Goal: Task Accomplishment & Management: Complete application form

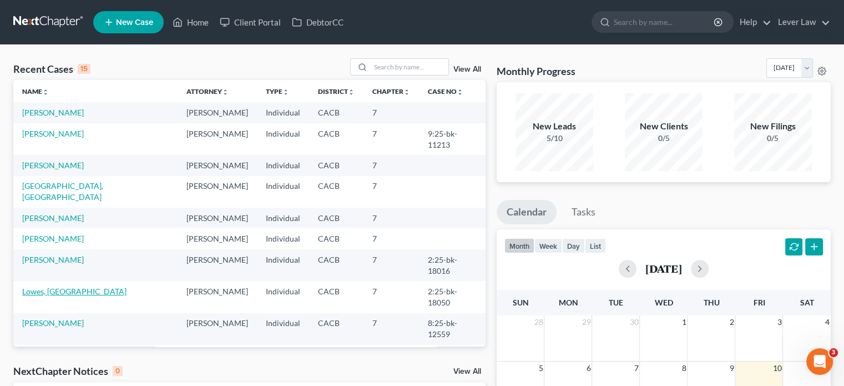
click at [51, 286] on link "Lowes, [GEOGRAPHIC_DATA]" at bounding box center [74, 290] width 104 height 9
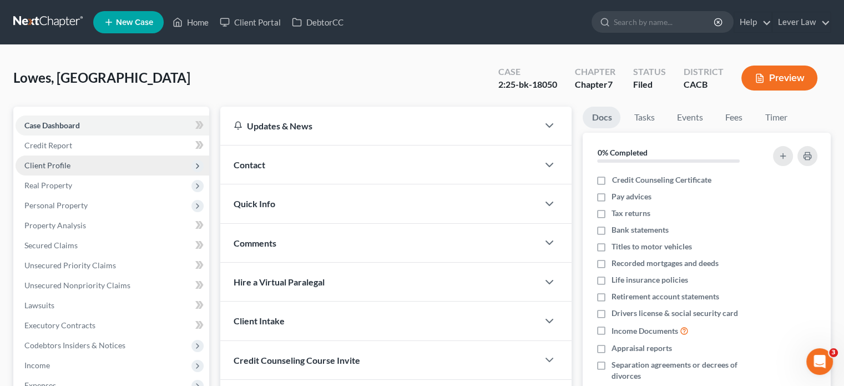
click at [51, 164] on span "Client Profile" at bounding box center [47, 164] width 46 height 9
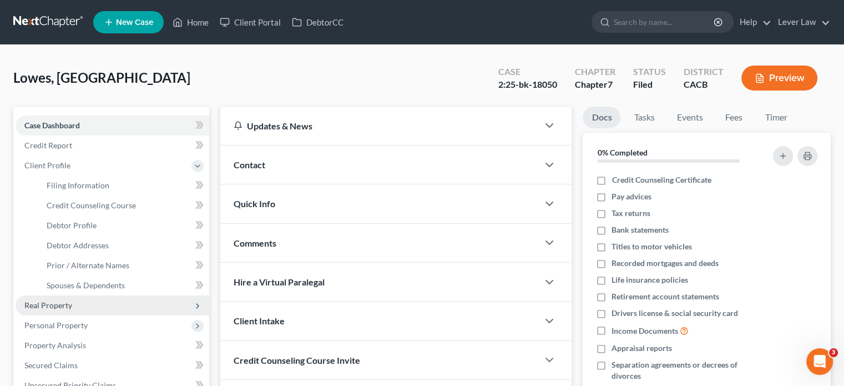
click at [58, 299] on span "Real Property" at bounding box center [113, 305] width 194 height 20
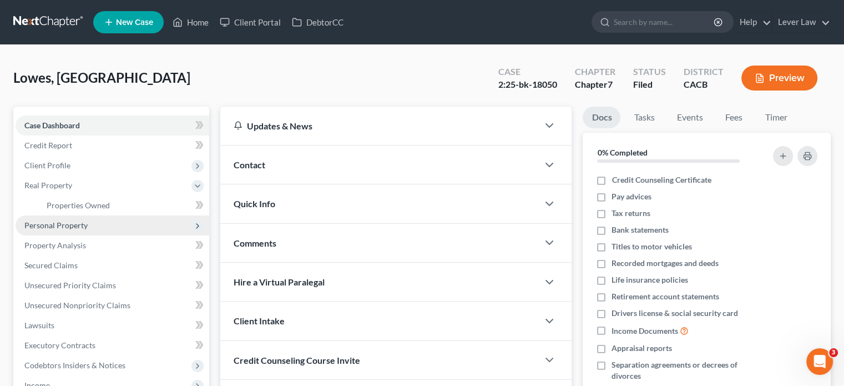
click at [61, 225] on span "Personal Property" at bounding box center [55, 224] width 63 height 9
click at [80, 229] on span "Vehicles Owned" at bounding box center [75, 224] width 56 height 9
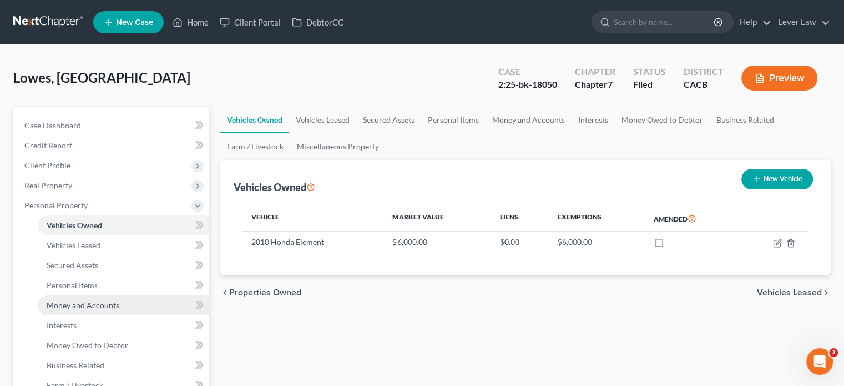
scroll to position [56, 0]
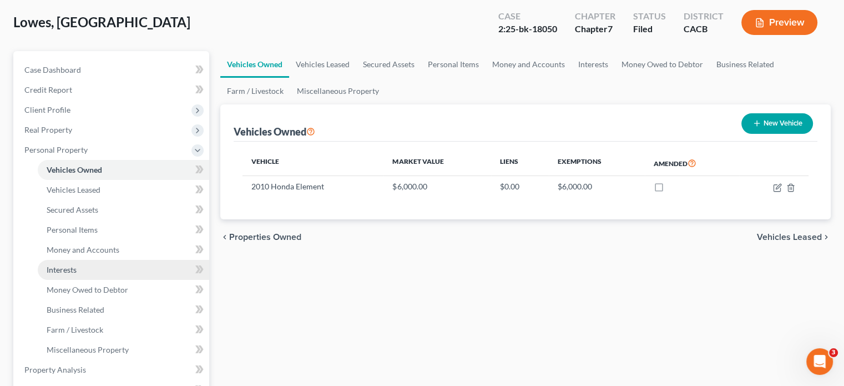
click at [90, 267] on link "Interests" at bounding box center [124, 270] width 172 height 20
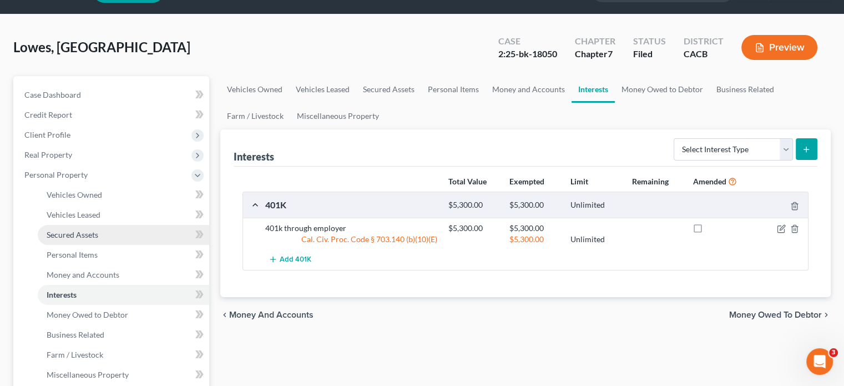
scroll to position [56, 0]
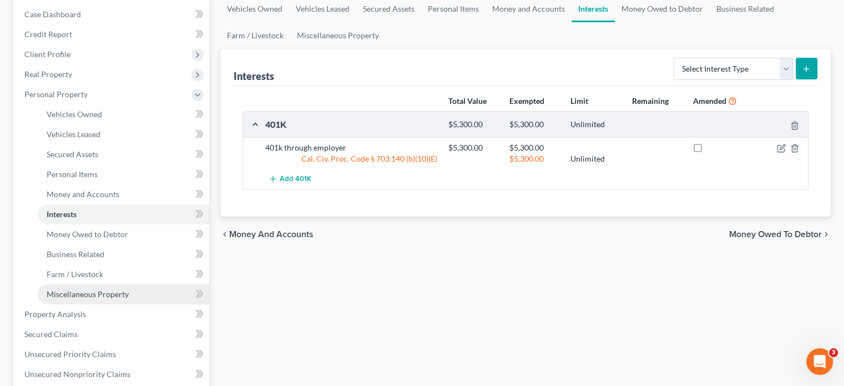
click at [99, 301] on link "Miscellaneous Property" at bounding box center [124, 294] width 172 height 20
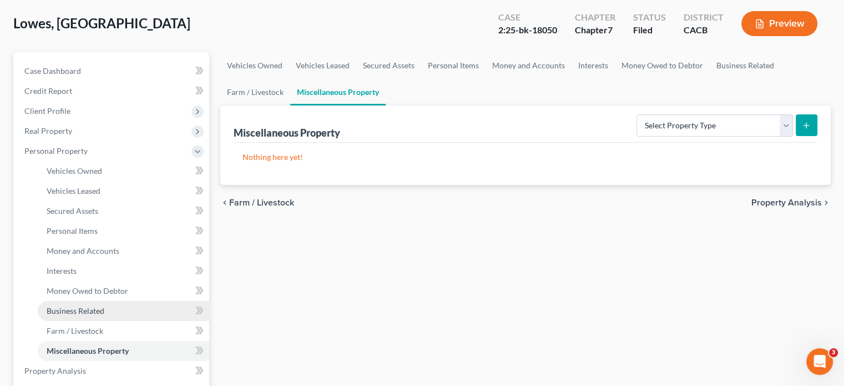
scroll to position [56, 0]
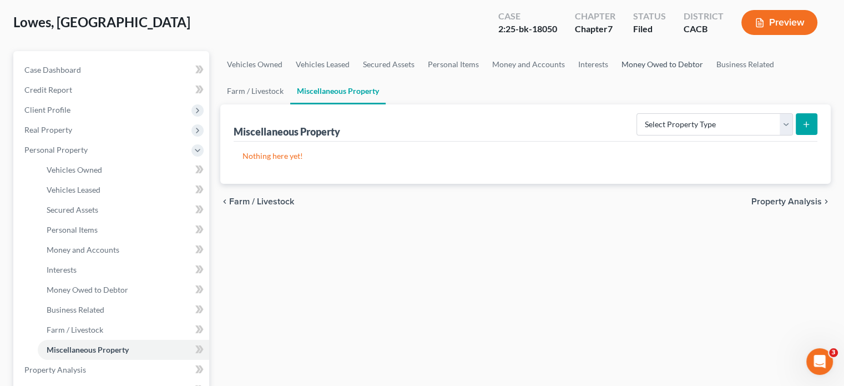
click at [680, 68] on link "Money Owed to Debtor" at bounding box center [662, 64] width 95 height 27
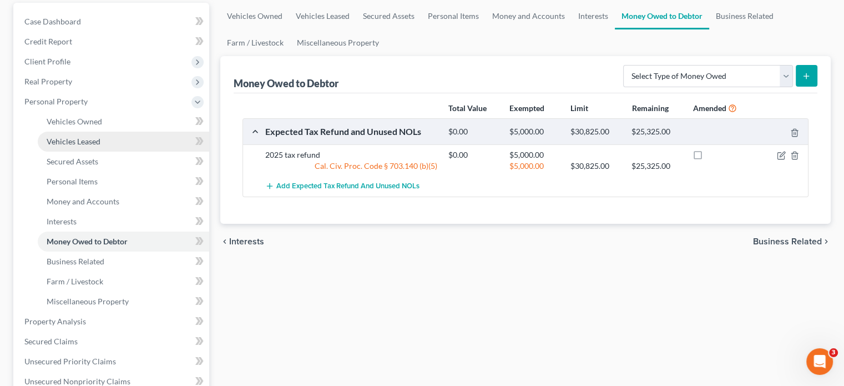
scroll to position [278, 0]
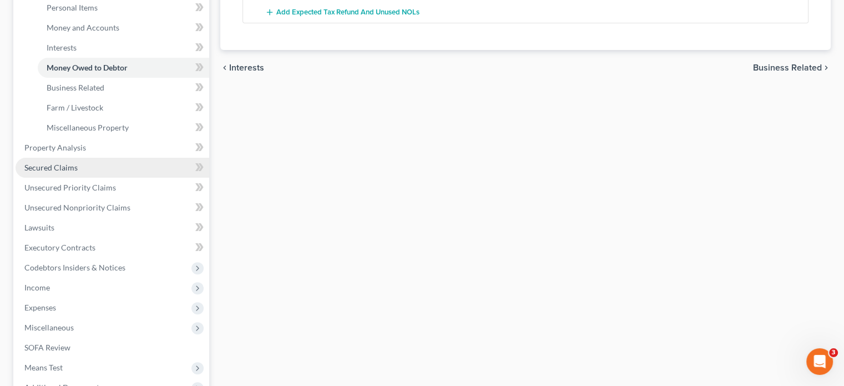
click at [80, 173] on link "Secured Claims" at bounding box center [113, 168] width 194 height 20
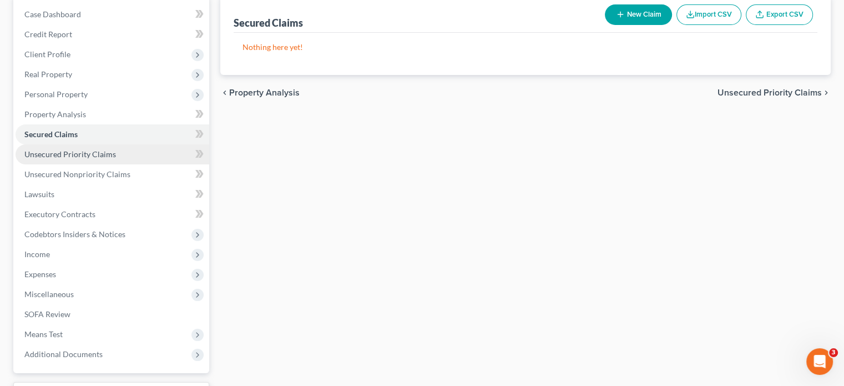
click at [97, 153] on span "Unsecured Priority Claims" at bounding box center [70, 153] width 92 height 9
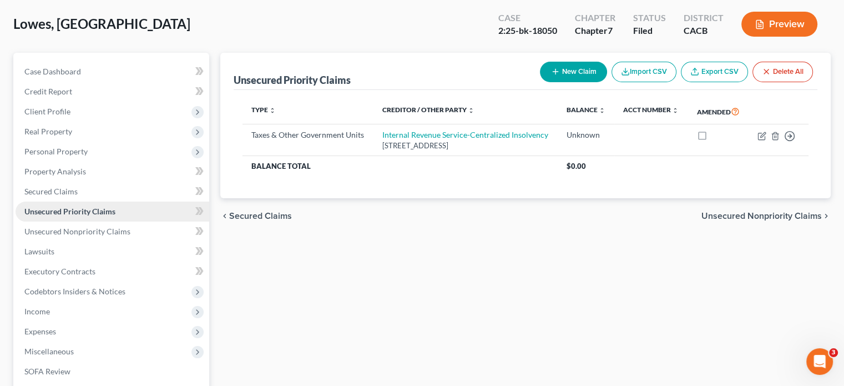
scroll to position [56, 0]
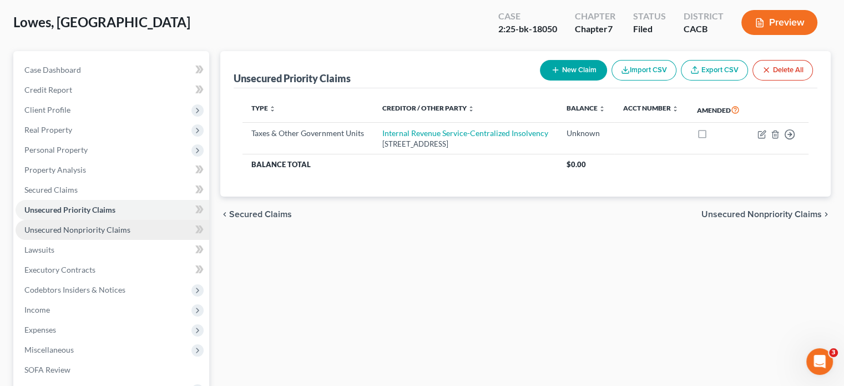
click at [112, 226] on span "Unsecured Nonpriority Claims" at bounding box center [77, 229] width 106 height 9
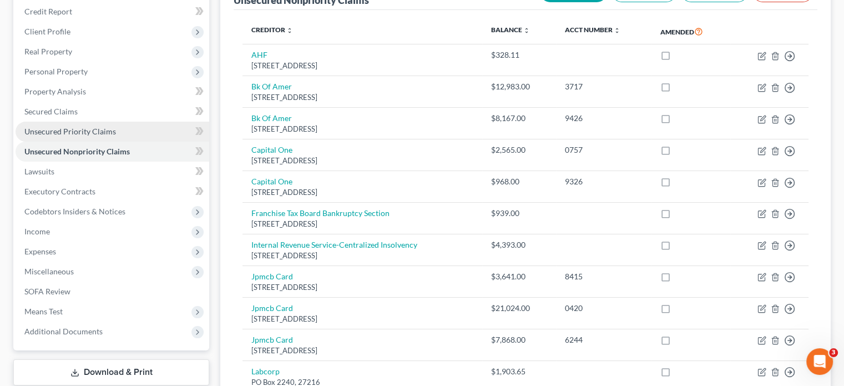
scroll to position [56, 0]
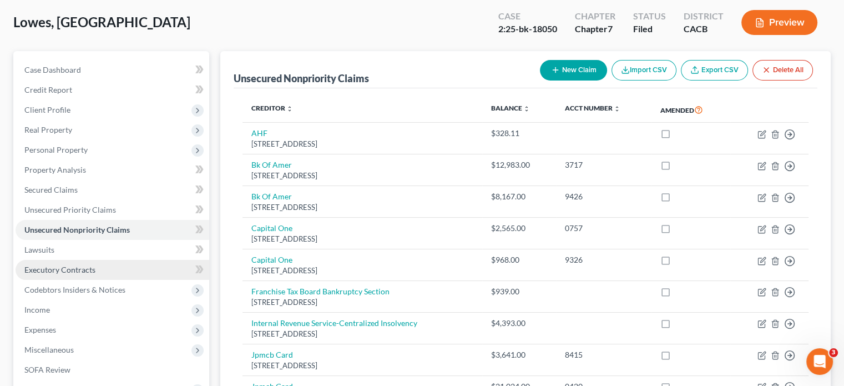
click at [58, 260] on link "Executory Contracts" at bounding box center [113, 270] width 194 height 20
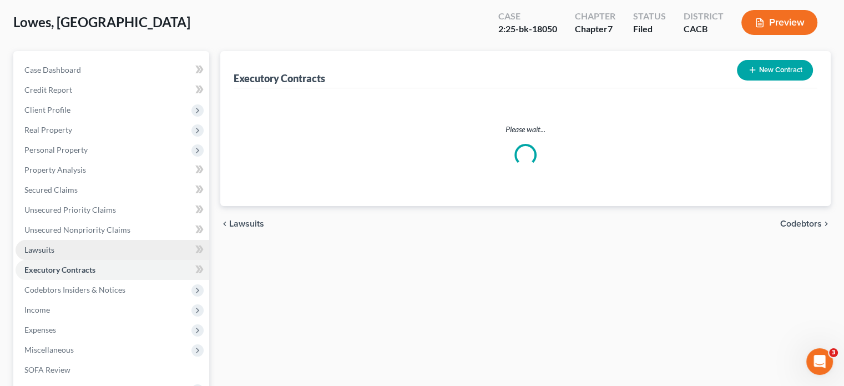
scroll to position [47, 0]
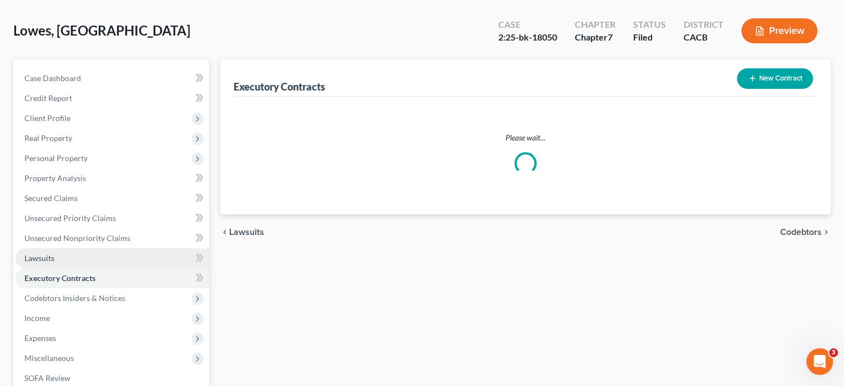
click at [62, 256] on ul "Case Dashboard Payments Invoices Payments Payments Credit Report Client Profile" at bounding box center [113, 248] width 194 height 360
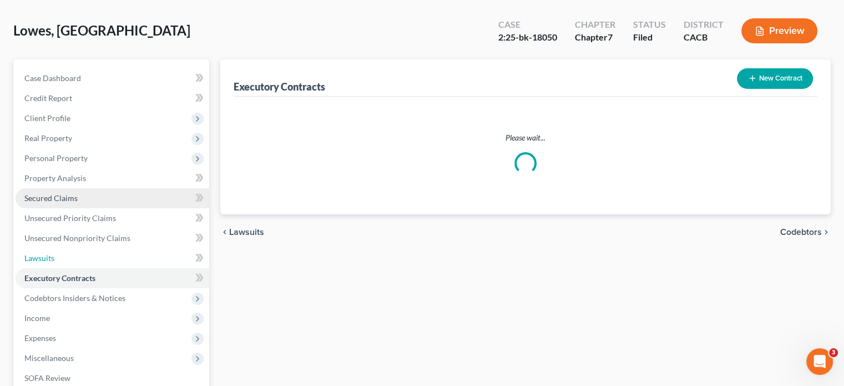
scroll to position [0, 0]
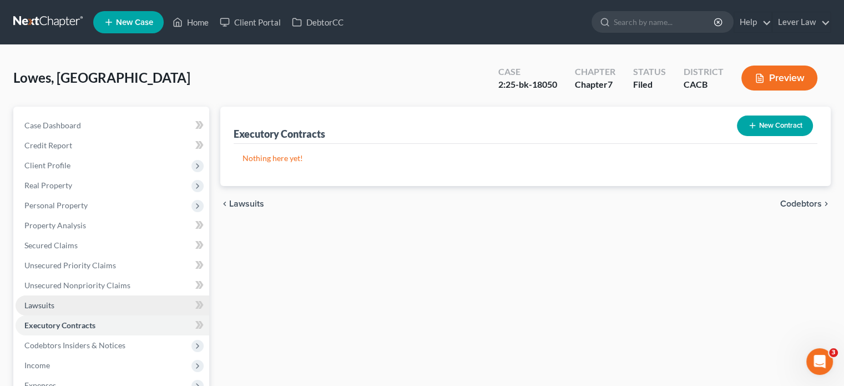
click at [41, 308] on span "Lawsuits" at bounding box center [39, 304] width 30 height 9
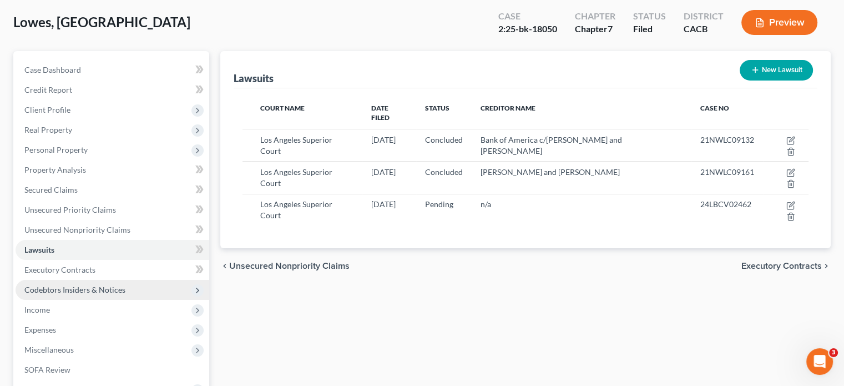
scroll to position [111, 0]
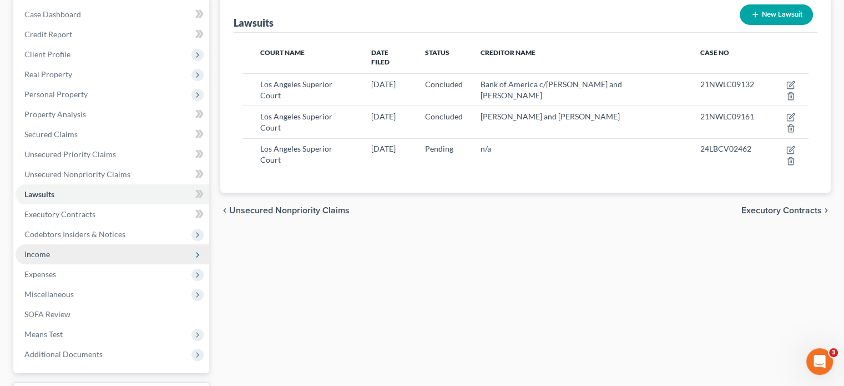
click at [44, 259] on span "Income" at bounding box center [113, 254] width 194 height 20
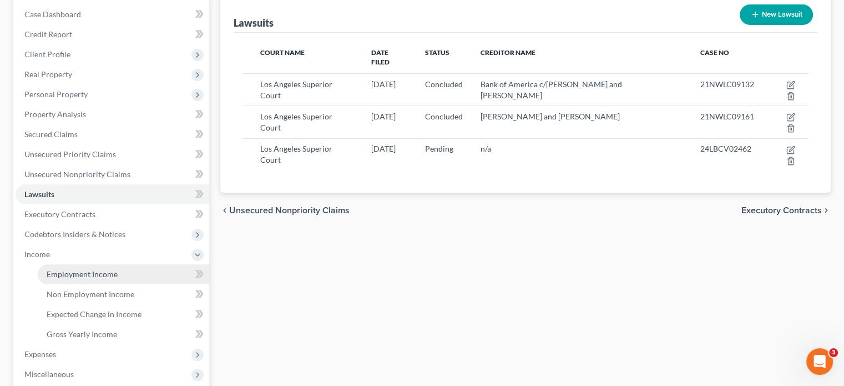
click at [52, 277] on span "Employment Income" at bounding box center [82, 273] width 71 height 9
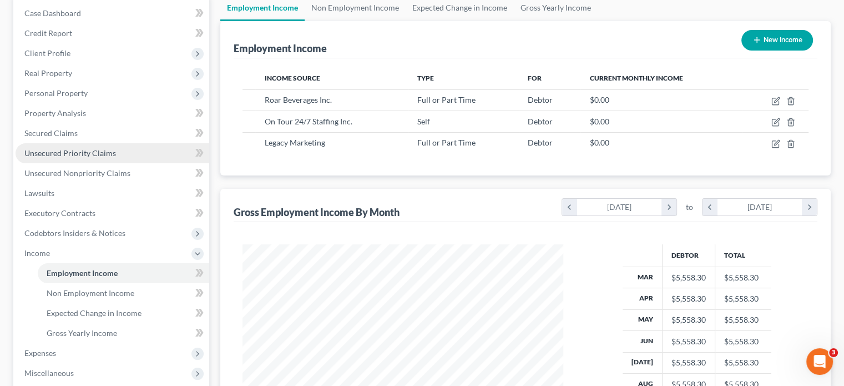
scroll to position [222, 0]
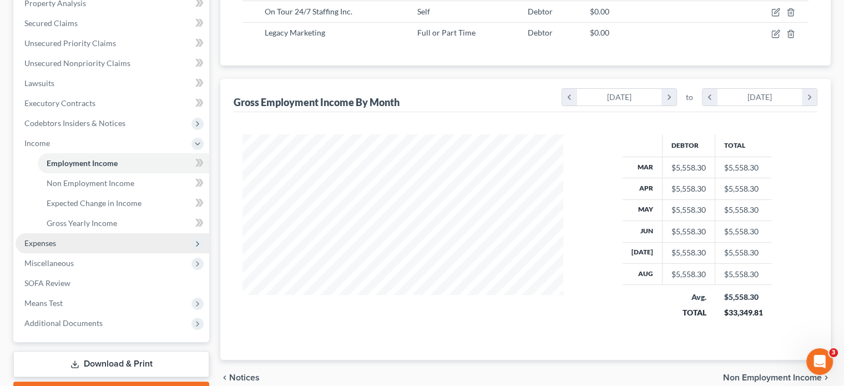
click at [51, 240] on span "Expenses" at bounding box center [40, 242] width 32 height 9
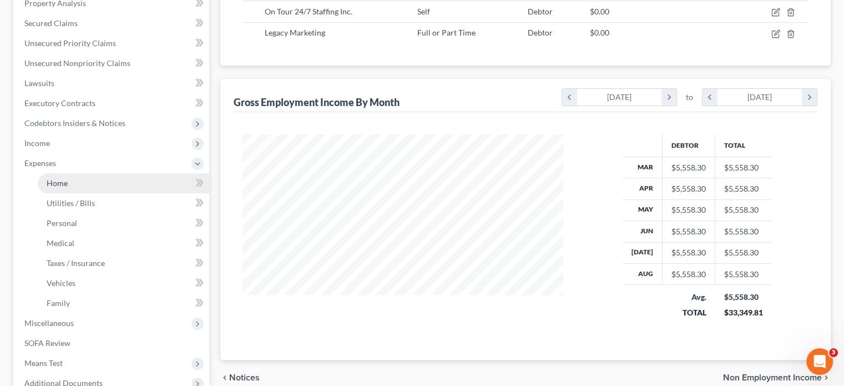
click at [66, 181] on span "Home" at bounding box center [57, 182] width 21 height 9
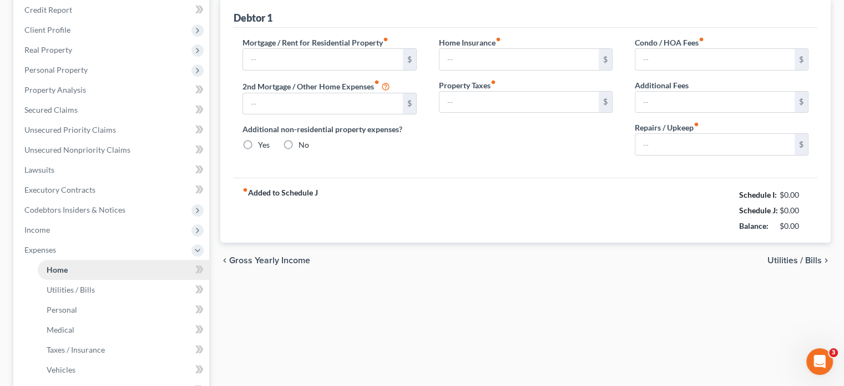
scroll to position [22, 0]
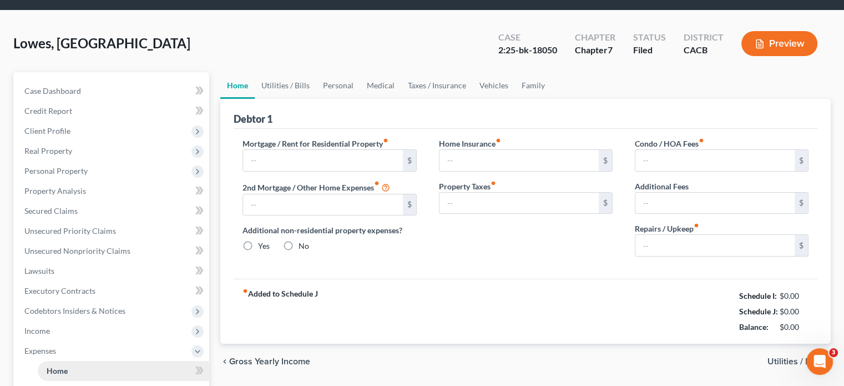
type input "2,000.00"
type input "0.00"
radio input "true"
type input "0.00"
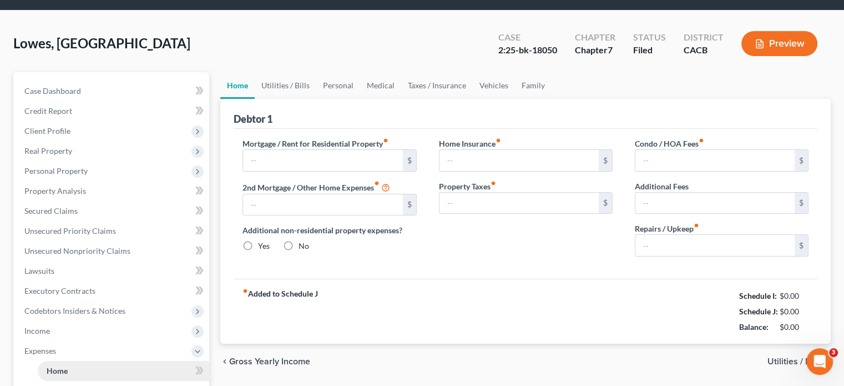
type input "0.00"
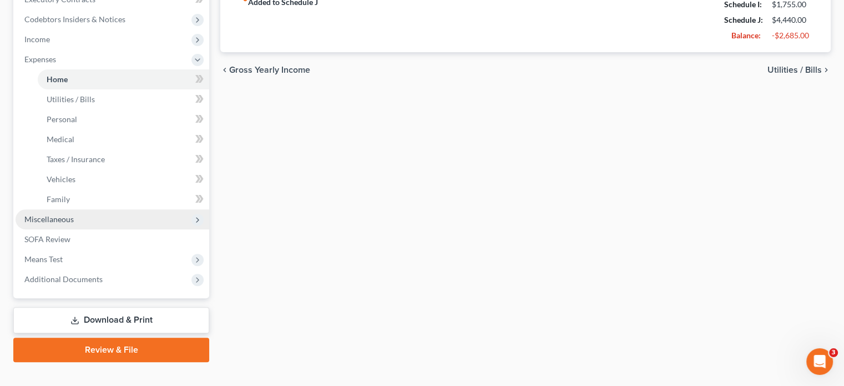
scroll to position [333, 0]
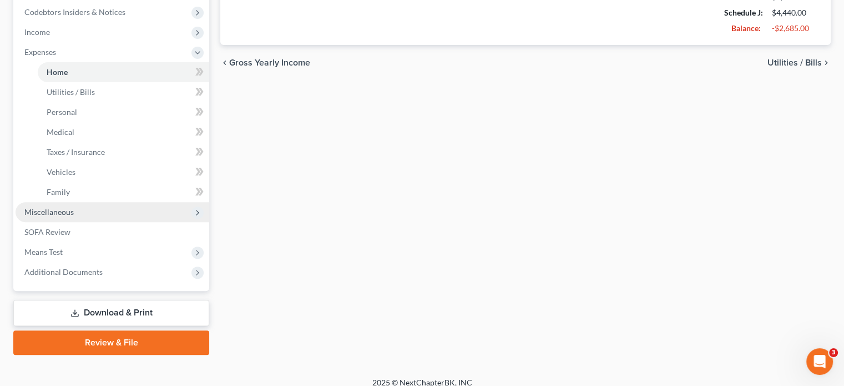
click at [92, 214] on span "Miscellaneous" at bounding box center [113, 212] width 194 height 20
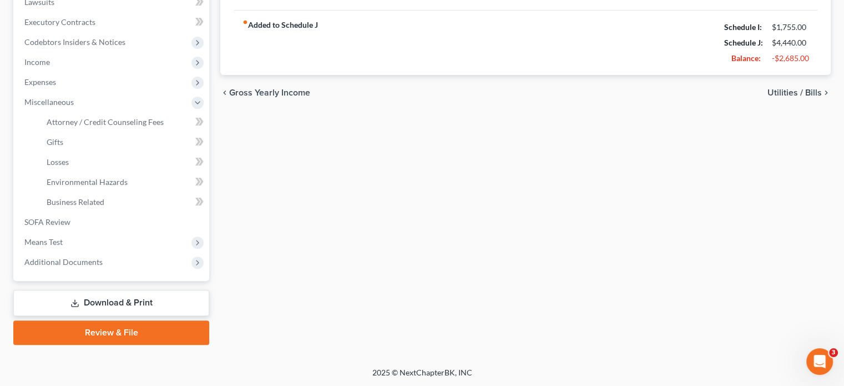
scroll to position [0, 0]
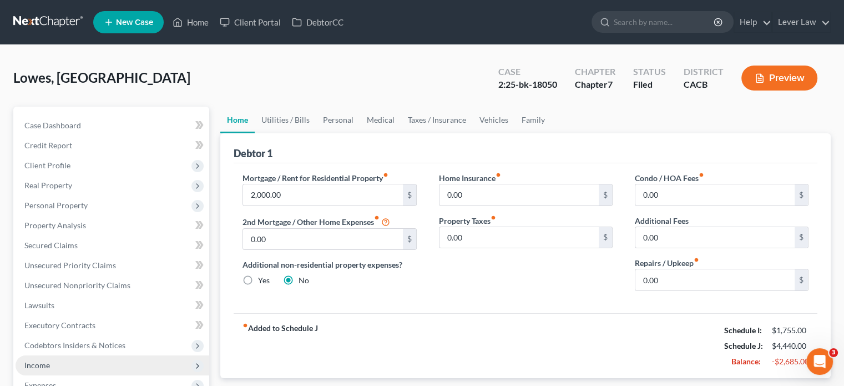
click at [30, 370] on span "Income" at bounding box center [113, 365] width 194 height 20
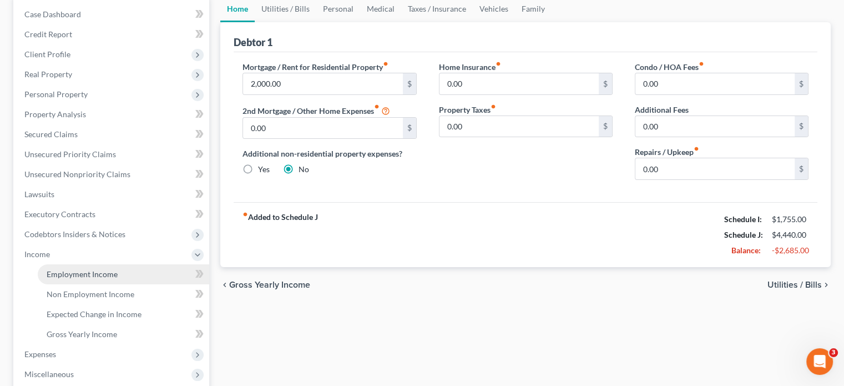
click at [79, 275] on span "Employment Income" at bounding box center [82, 273] width 71 height 9
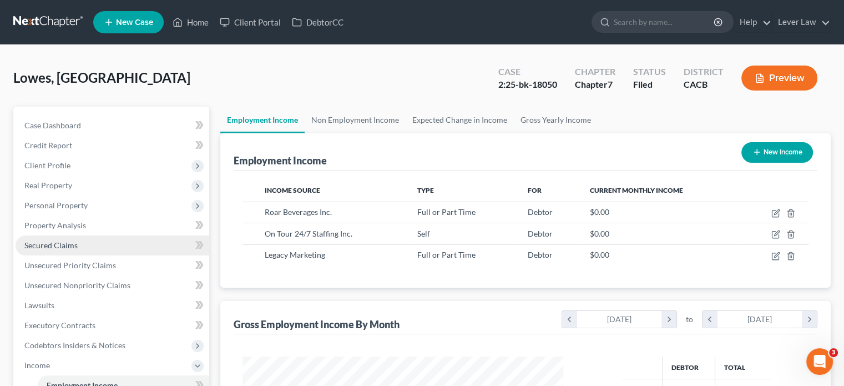
scroll to position [198, 343]
click at [343, 125] on link "Non Employment Income" at bounding box center [355, 120] width 101 height 27
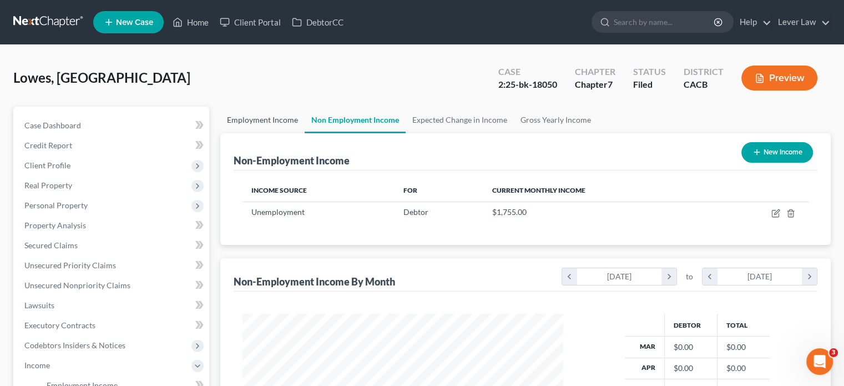
scroll to position [198, 343]
click at [282, 122] on link "Employment Income" at bounding box center [262, 120] width 84 height 27
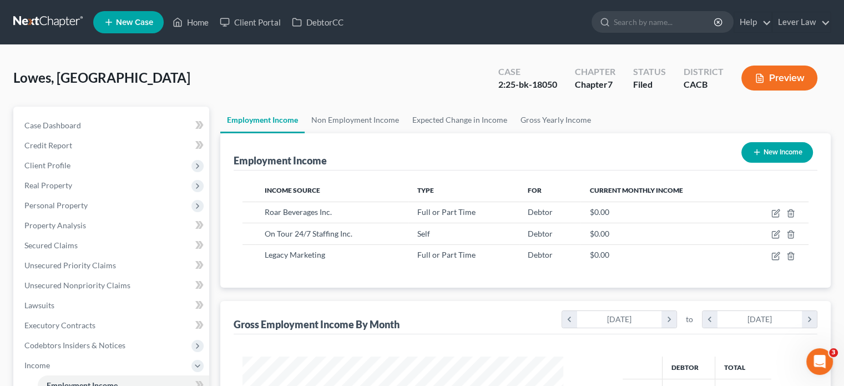
scroll to position [198, 343]
